Goal: Task Accomplishment & Management: Use online tool/utility

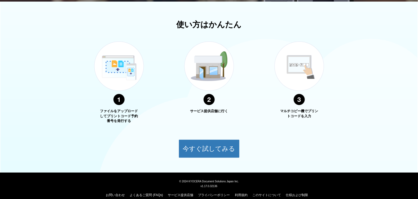
scroll to position [177, 0]
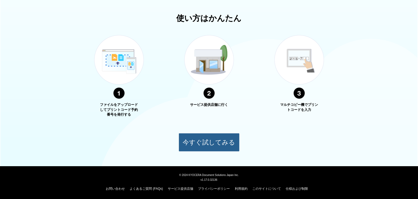
click at [217, 138] on button "今すぐ試してみる" at bounding box center [209, 142] width 61 height 19
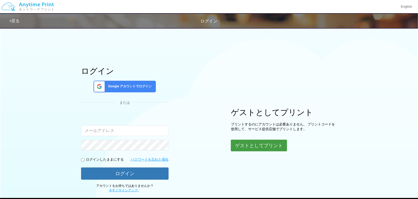
click at [256, 146] on button "ゲストとしてプリント" at bounding box center [259, 146] width 56 height 12
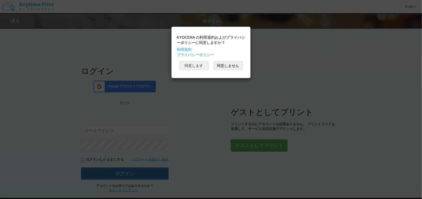
click at [195, 65] on button "同意します" at bounding box center [193, 65] width 29 height 9
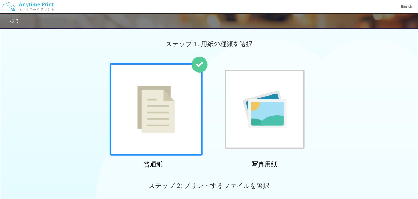
click at [252, 100] on img at bounding box center [265, 110] width 44 height 38
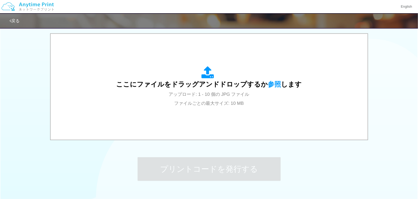
scroll to position [150, 0]
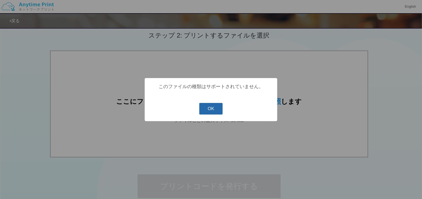
click at [206, 108] on button "OK" at bounding box center [211, 109] width 24 height 12
click at [219, 107] on button "OK" at bounding box center [211, 109] width 24 height 12
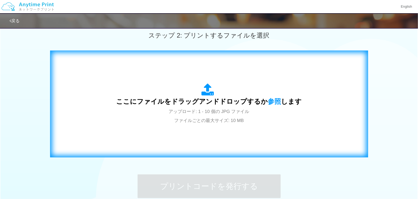
click at [336, 118] on div "ここにファイルをドラッグアンドドロップするか 参照 します アップロード: 1 - 10 個の JPG ファイル ファイルごとの最大サイズ: 10 MB" at bounding box center [209, 104] width 307 height 96
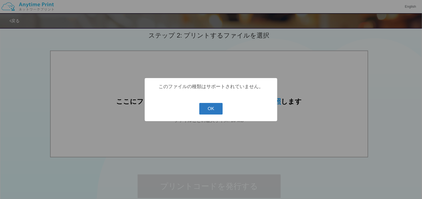
click at [206, 108] on button "OK" at bounding box center [211, 109] width 24 height 12
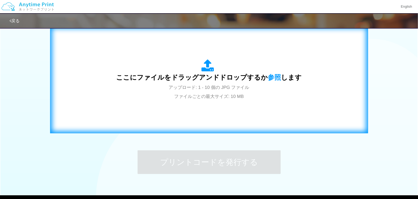
scroll to position [203, 0]
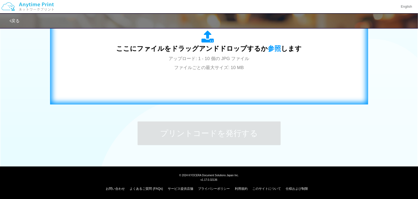
click at [279, 91] on div "ここにファイルをドラッグアンドドロップするか 参照 します アップロード: 1 - 10 個の JPG ファイル ファイルごとの最大サイズ: 10 MB" at bounding box center [209, 51] width 307 height 96
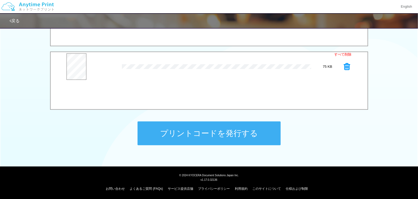
click at [343, 68] on div "75 KB" at bounding box center [327, 66] width 33 height 5
click at [345, 68] on icon at bounding box center [347, 67] width 6 height 8
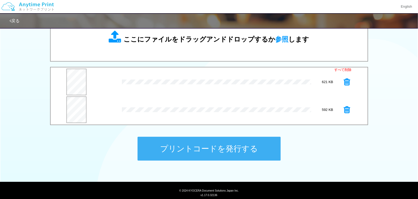
scroll to position [203, 0]
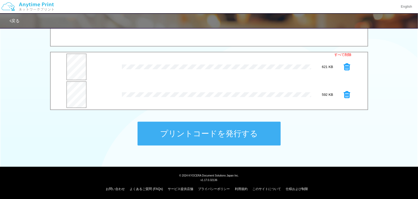
click at [248, 134] on button "プリントコードを発行する" at bounding box center [208, 134] width 143 height 24
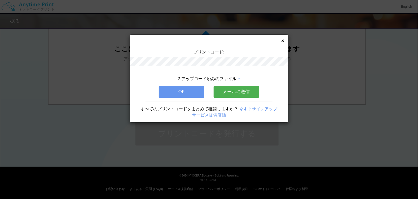
scroll to position [0, 0]
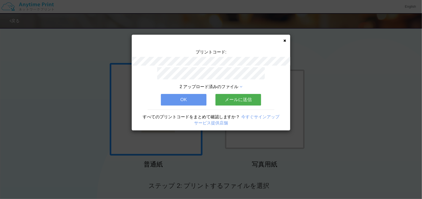
click at [246, 99] on button "メールに送信" at bounding box center [238, 100] width 46 height 12
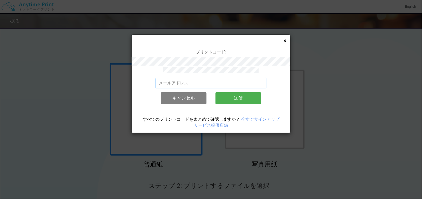
click at [198, 83] on input "email" at bounding box center [210, 83] width 111 height 11
paste input "[EMAIL_ADDRESS][DOMAIN_NAME]"
type input "[EMAIL_ADDRESS][DOMAIN_NAME]"
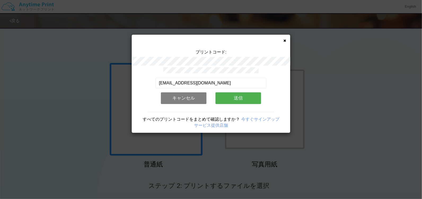
click at [237, 95] on button "送信" at bounding box center [238, 98] width 46 height 12
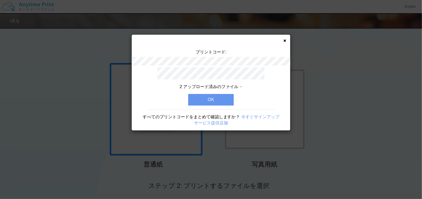
click at [225, 99] on button "OK" at bounding box center [211, 100] width 46 height 12
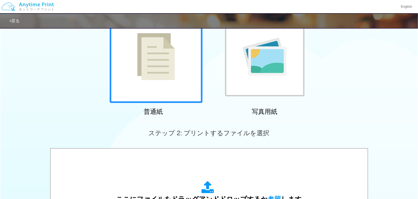
scroll to position [45, 0]
